Goal: Navigation & Orientation: Find specific page/section

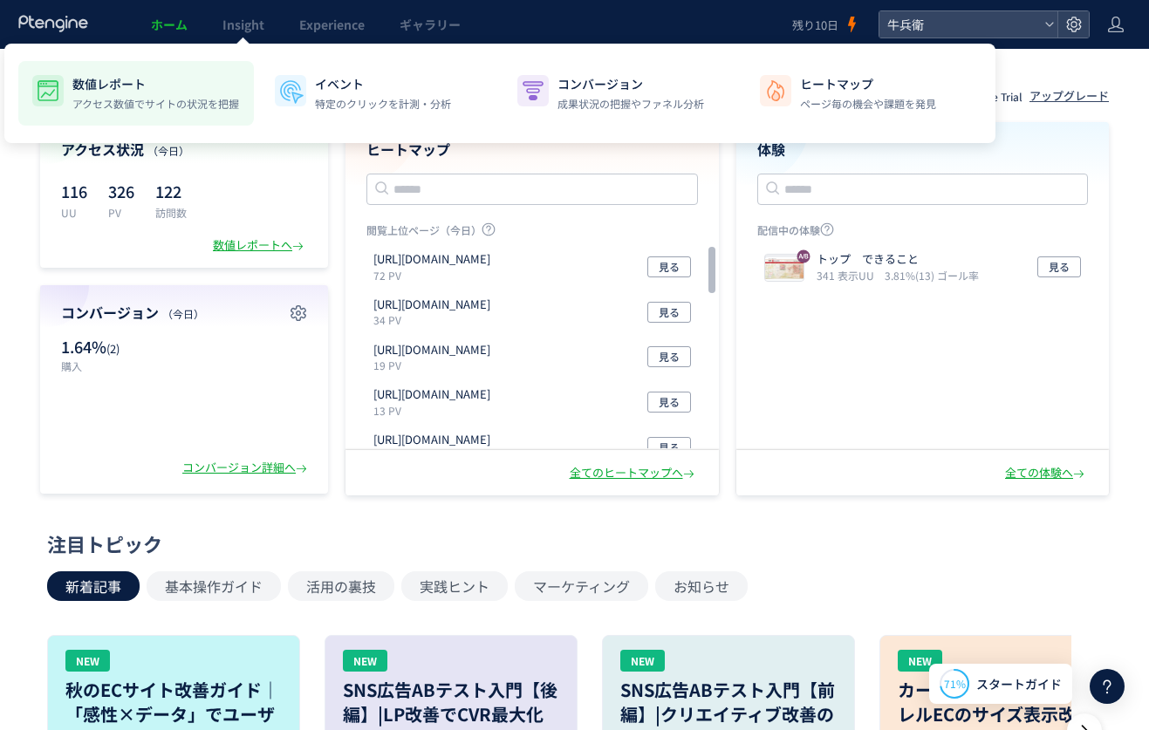
click at [261, 70] on li "数値レポート アクセス数値でサイトの状況を把握" at bounding box center [379, 93] width 236 height 65
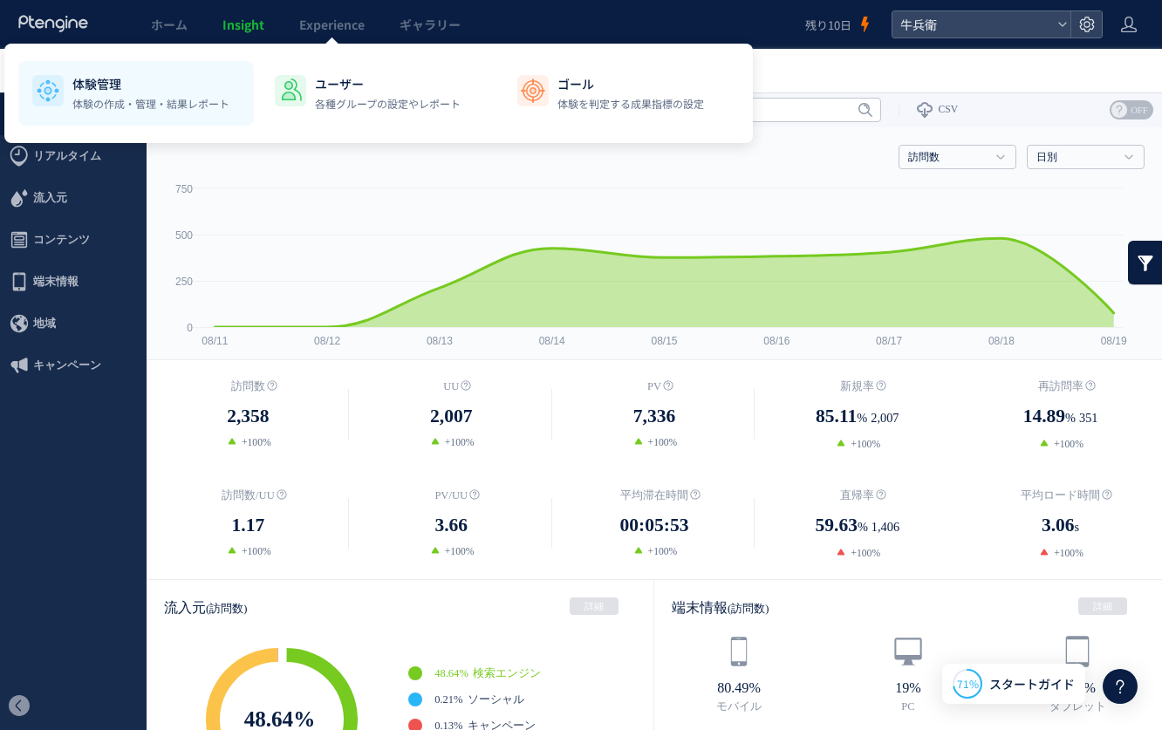
click at [261, 112] on li "体験管理 体験の作成・管理・結果レポート" at bounding box center [379, 93] width 236 height 65
